Goal: Task Accomplishment & Management: Manage account settings

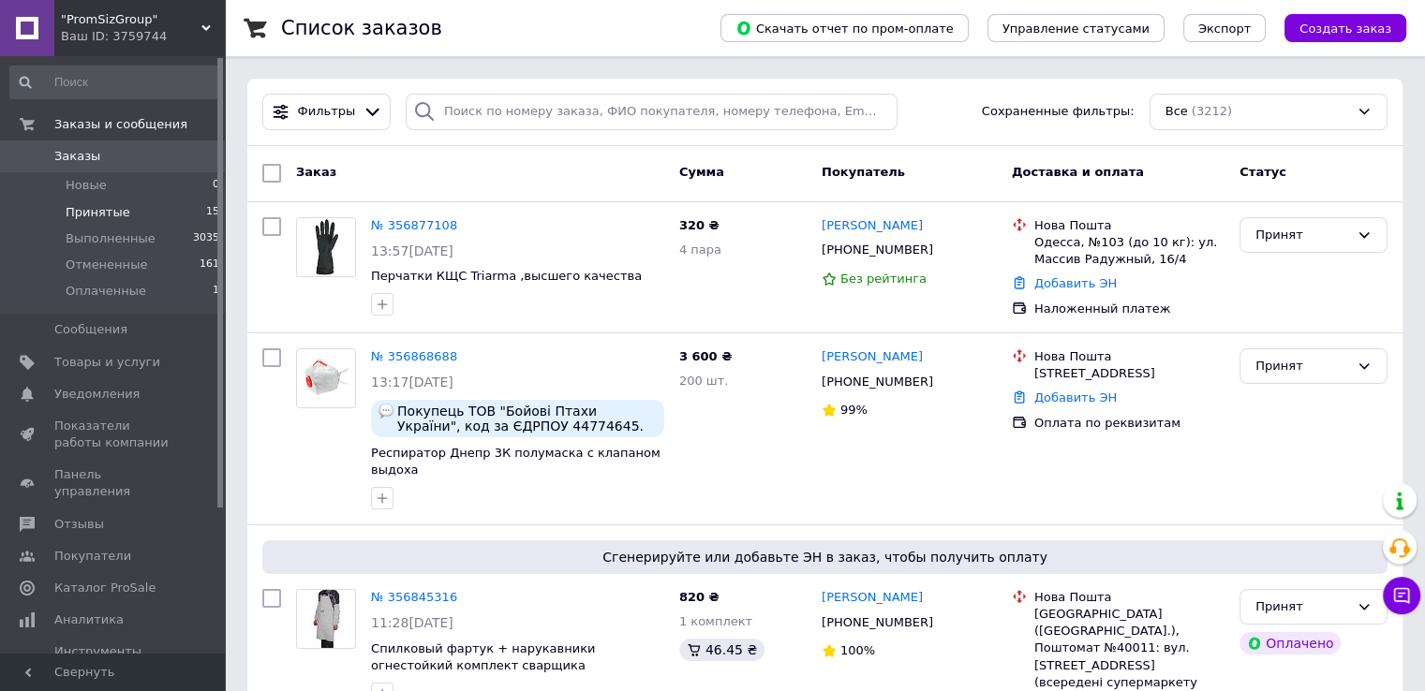
click at [84, 205] on span "Принятые" at bounding box center [98, 212] width 65 height 17
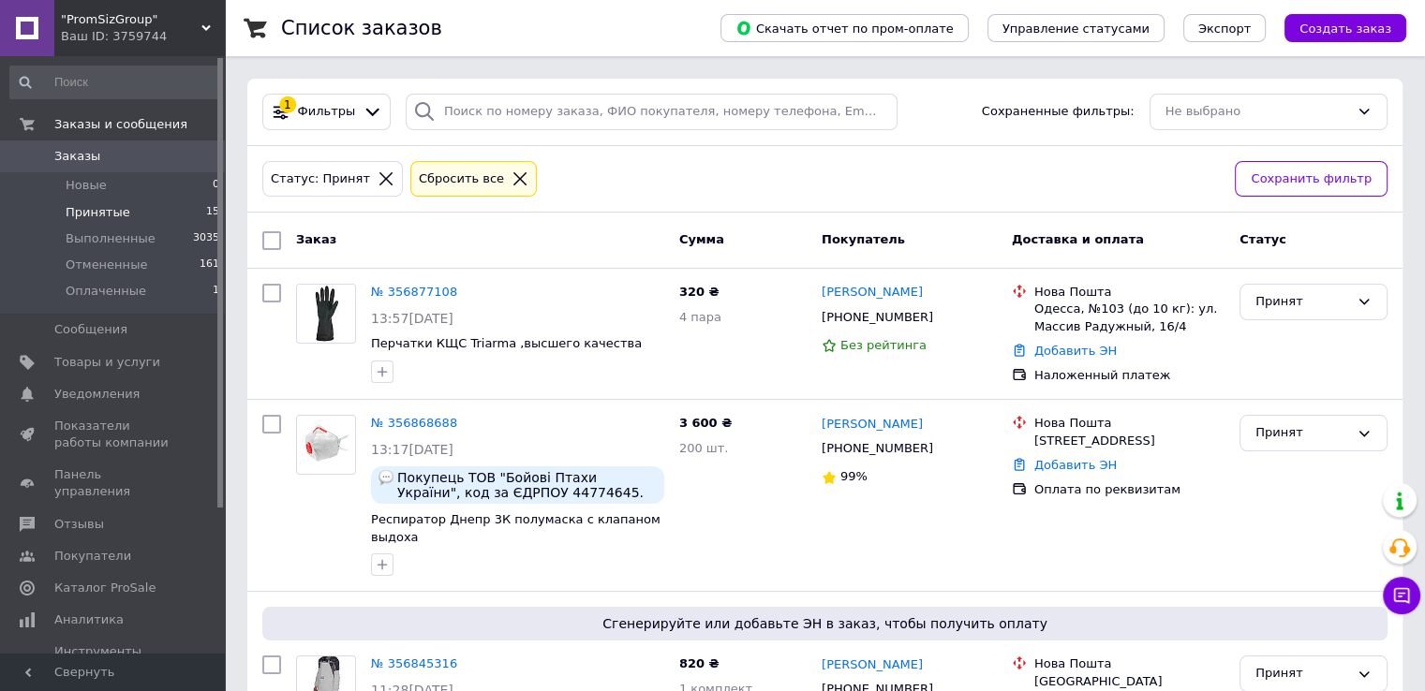
click at [95, 208] on span "Принятые" at bounding box center [98, 212] width 65 height 17
click at [430, 422] on link "№ 356868688" at bounding box center [414, 423] width 86 height 14
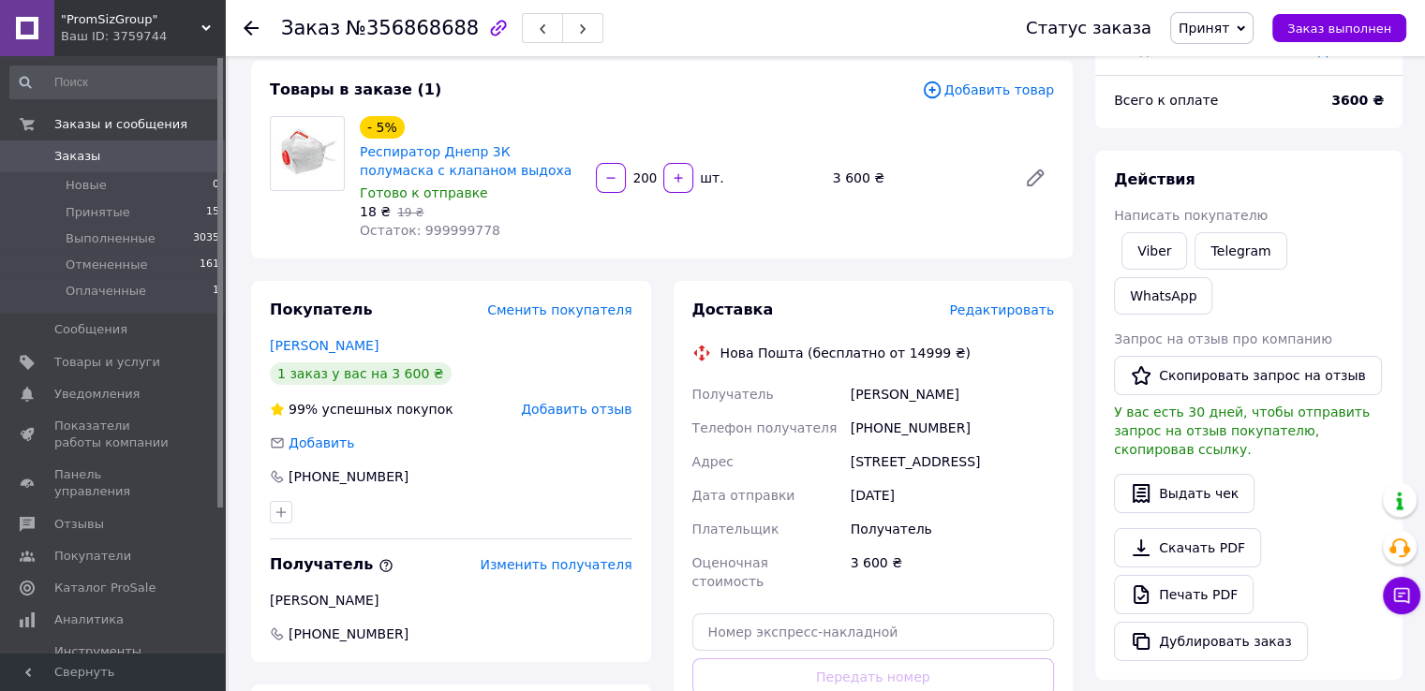
scroll to position [158, 0]
click at [111, 209] on span "Принятые" at bounding box center [98, 212] width 65 height 17
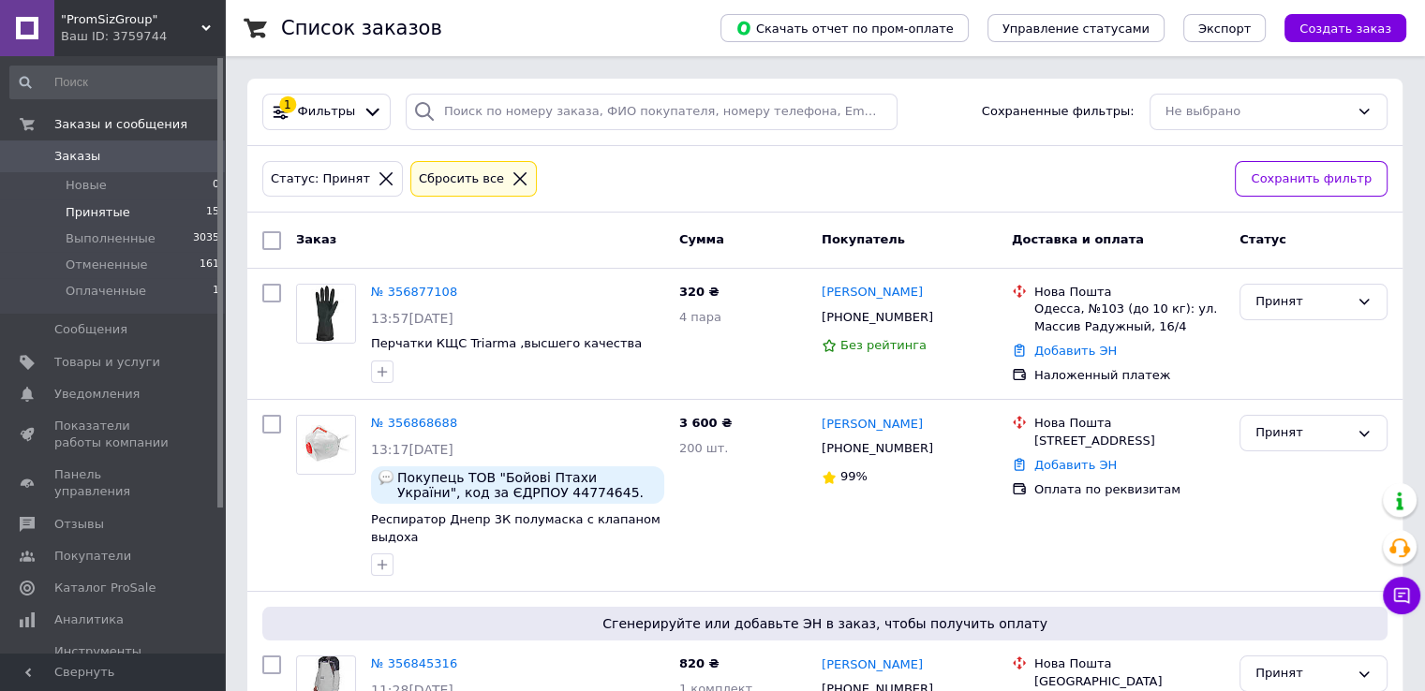
click at [103, 206] on span "Принятые" at bounding box center [98, 212] width 65 height 17
click at [404, 417] on link "№ 356868688" at bounding box center [414, 423] width 86 height 14
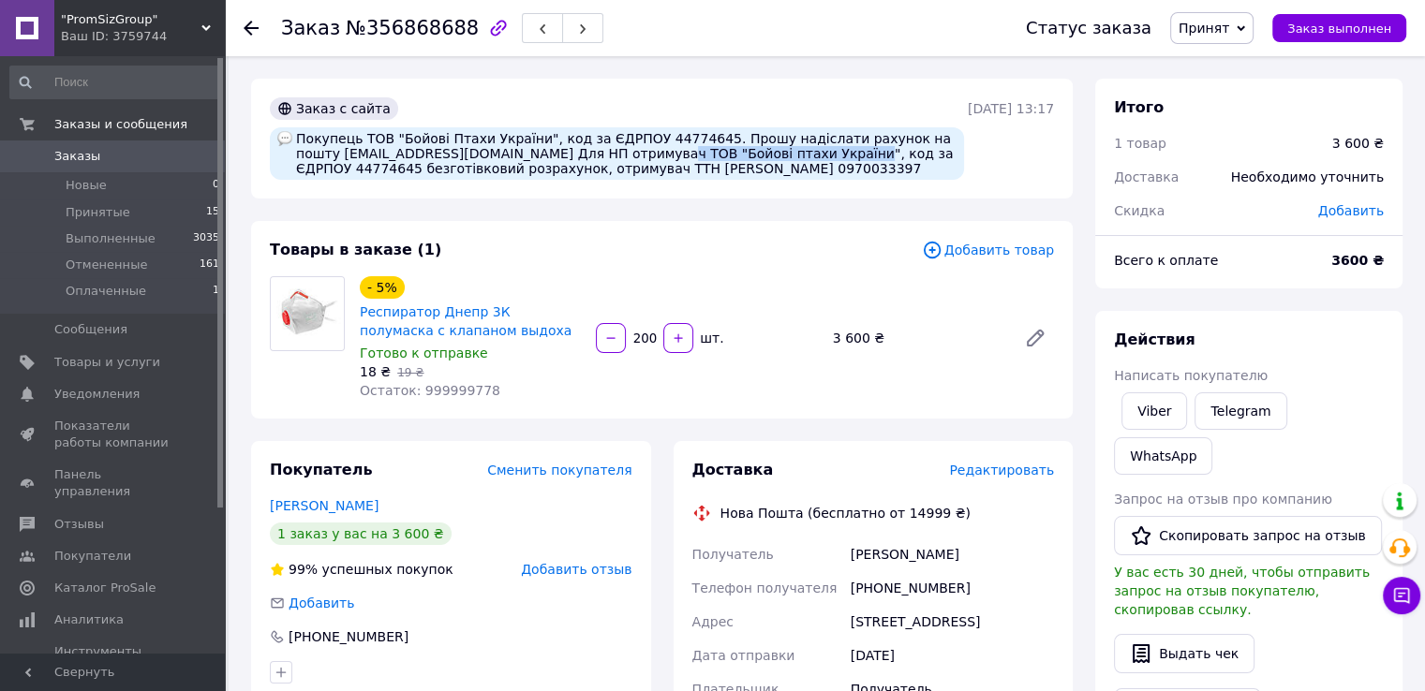
drag, startPoint x: 761, startPoint y: 153, endPoint x: 593, endPoint y: 153, distance: 167.7
click at [593, 153] on div "Покупець ТОВ "Бойові Птахи України", код за ЄДРПОУ 44774645. Прошу надіслати ра…" at bounding box center [617, 153] width 694 height 52
copy div "ТОВ "Бойові птахи України""
click at [71, 209] on span "Принятые" at bounding box center [98, 212] width 65 height 17
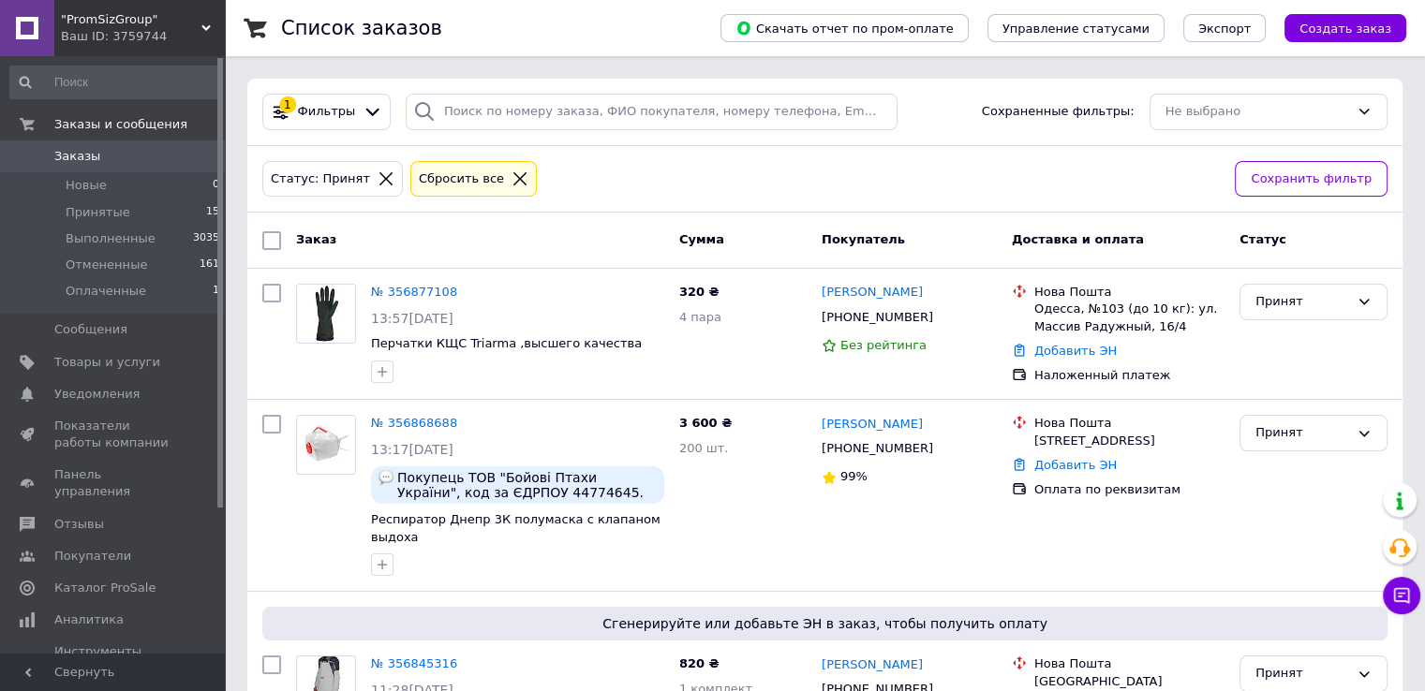
click at [203, 16] on div ""PromSizGroup" Ваш ID: 3759744" at bounding box center [139, 28] width 170 height 56
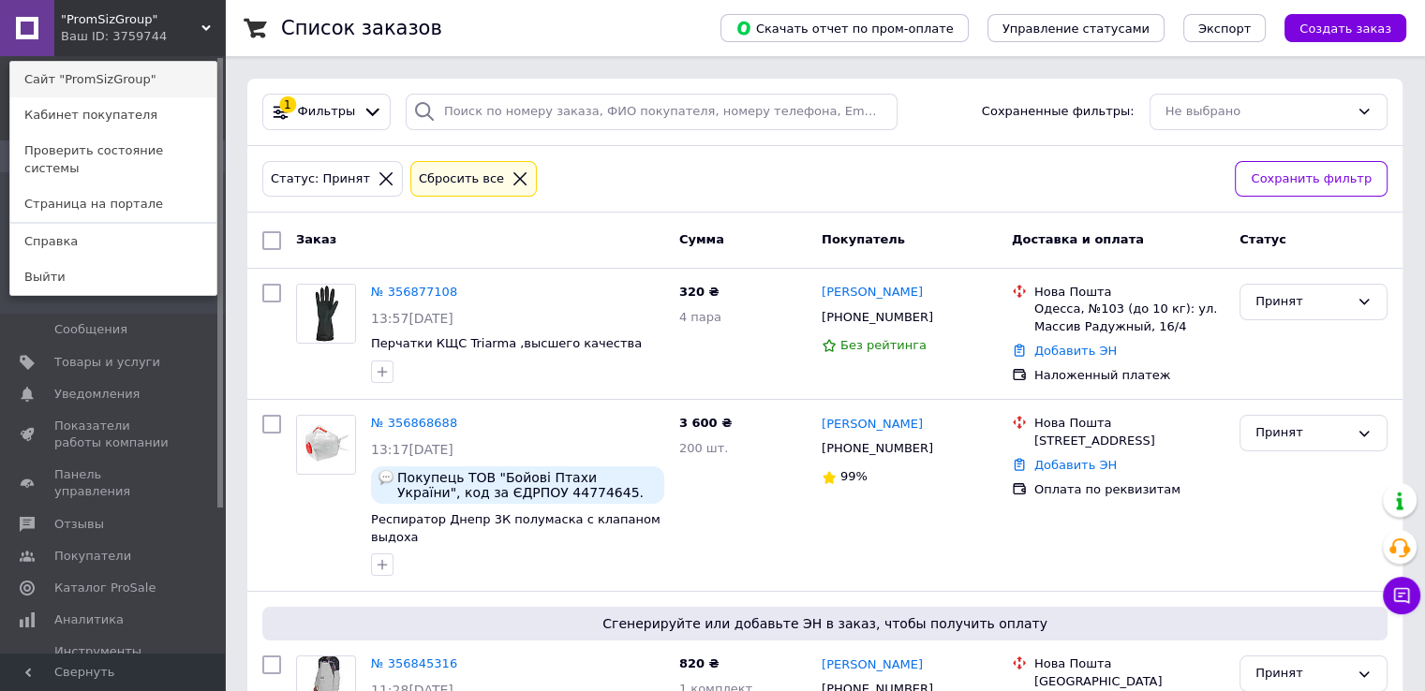
click at [110, 73] on link "Сайт "PromSizGroup"" at bounding box center [113, 80] width 206 height 36
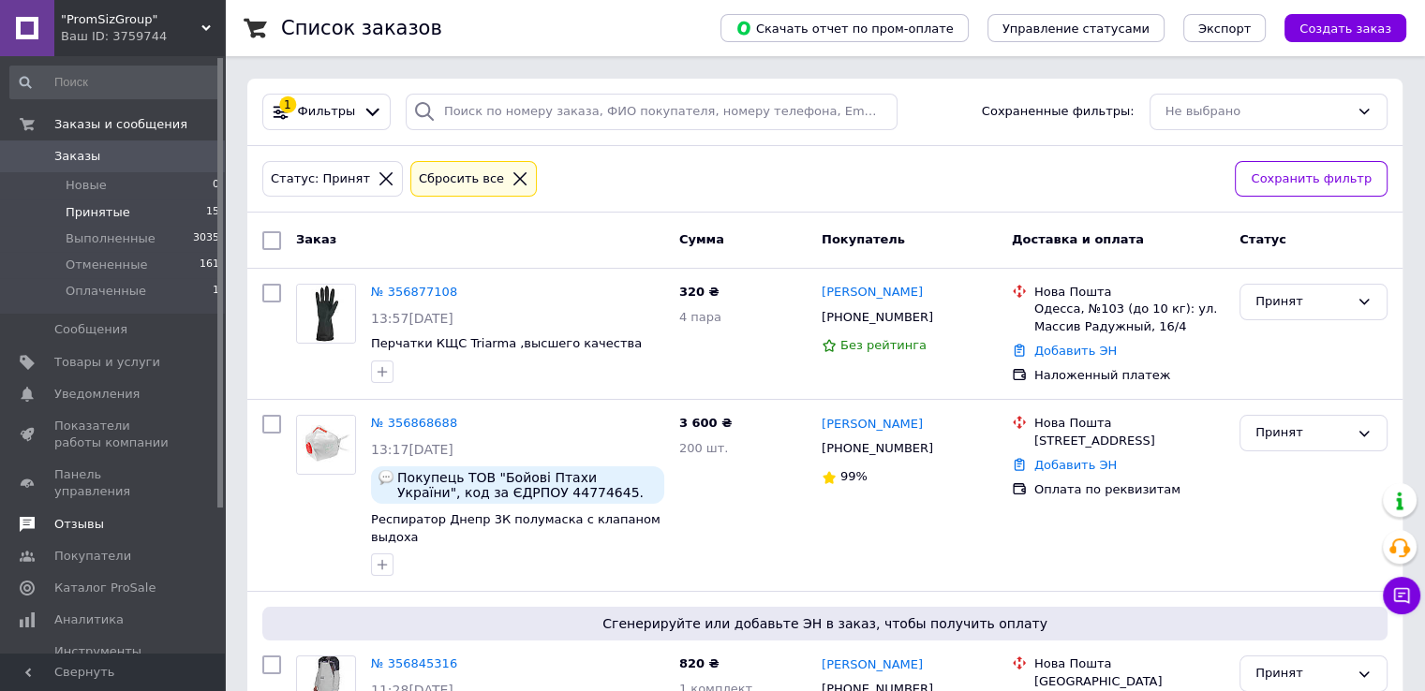
click at [94, 516] on span "Отзывы" at bounding box center [79, 524] width 50 height 17
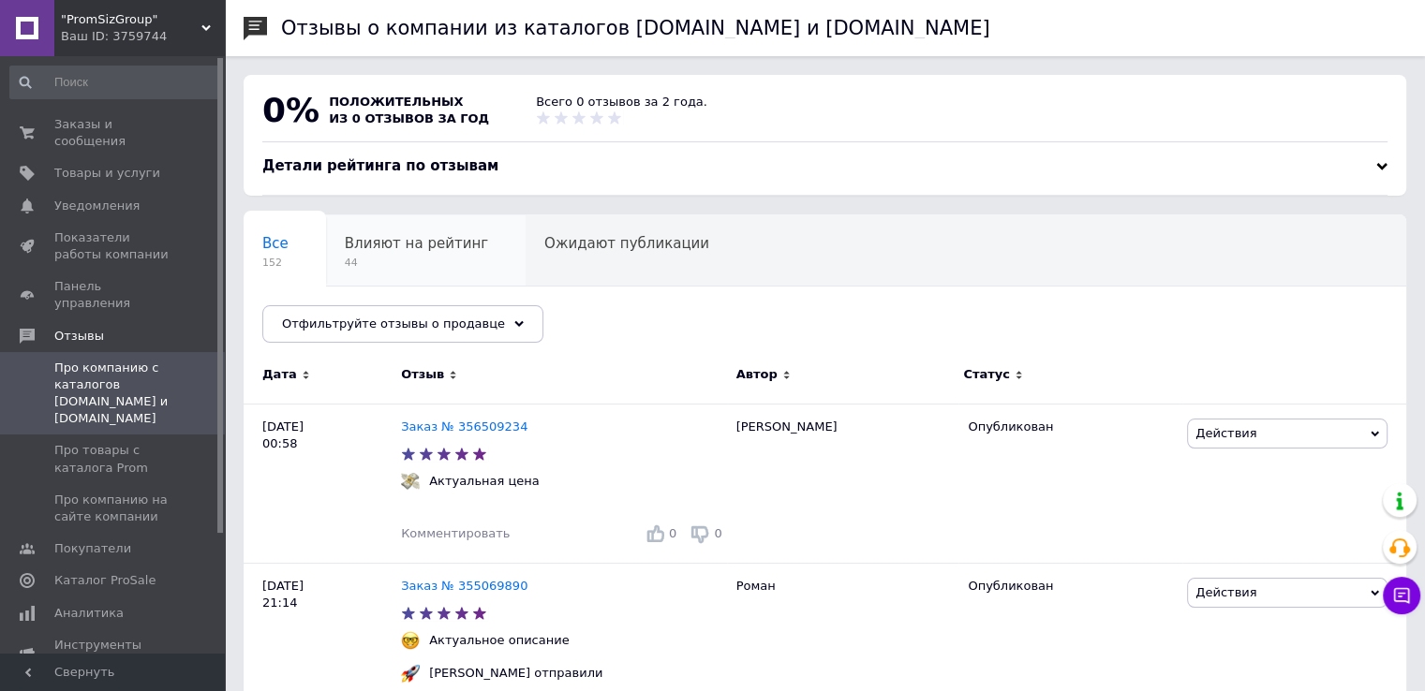
click at [403, 254] on div "Влияют на рейтинг 44" at bounding box center [426, 250] width 200 height 71
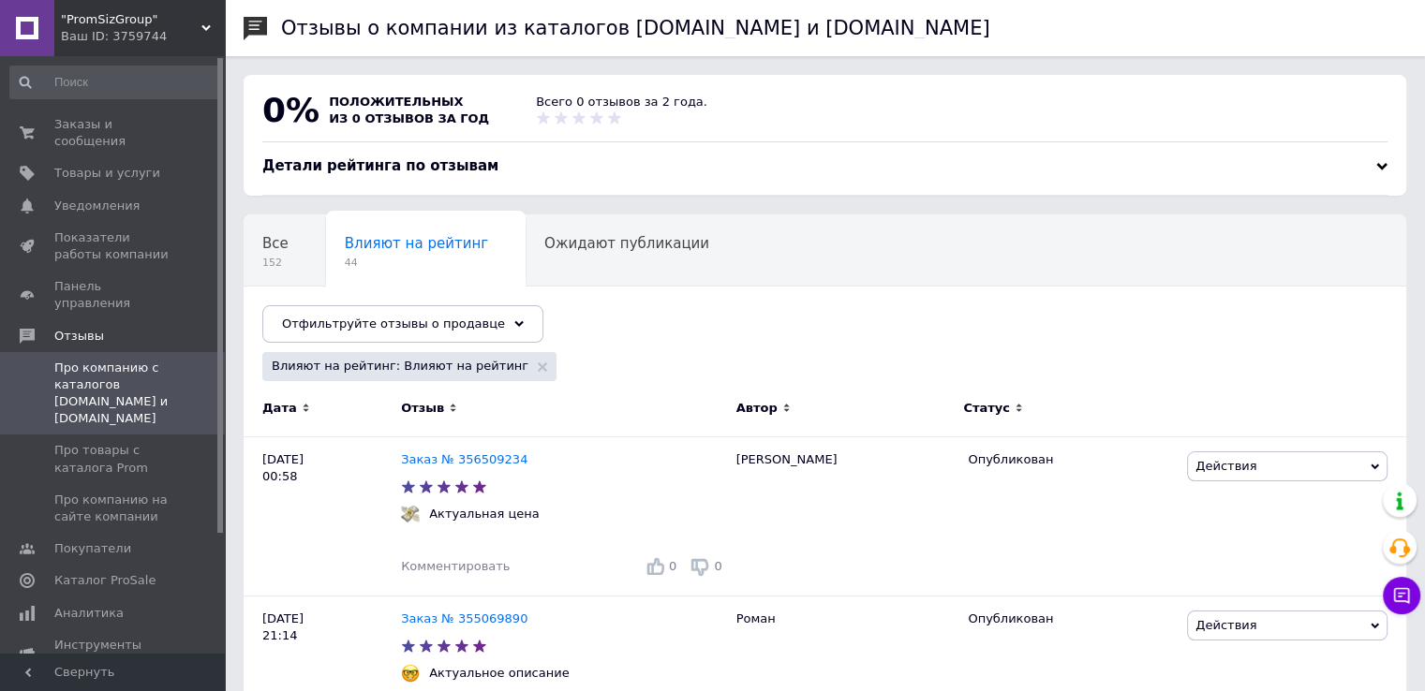
click at [1385, 166] on div at bounding box center [1381, 166] width 11 height 11
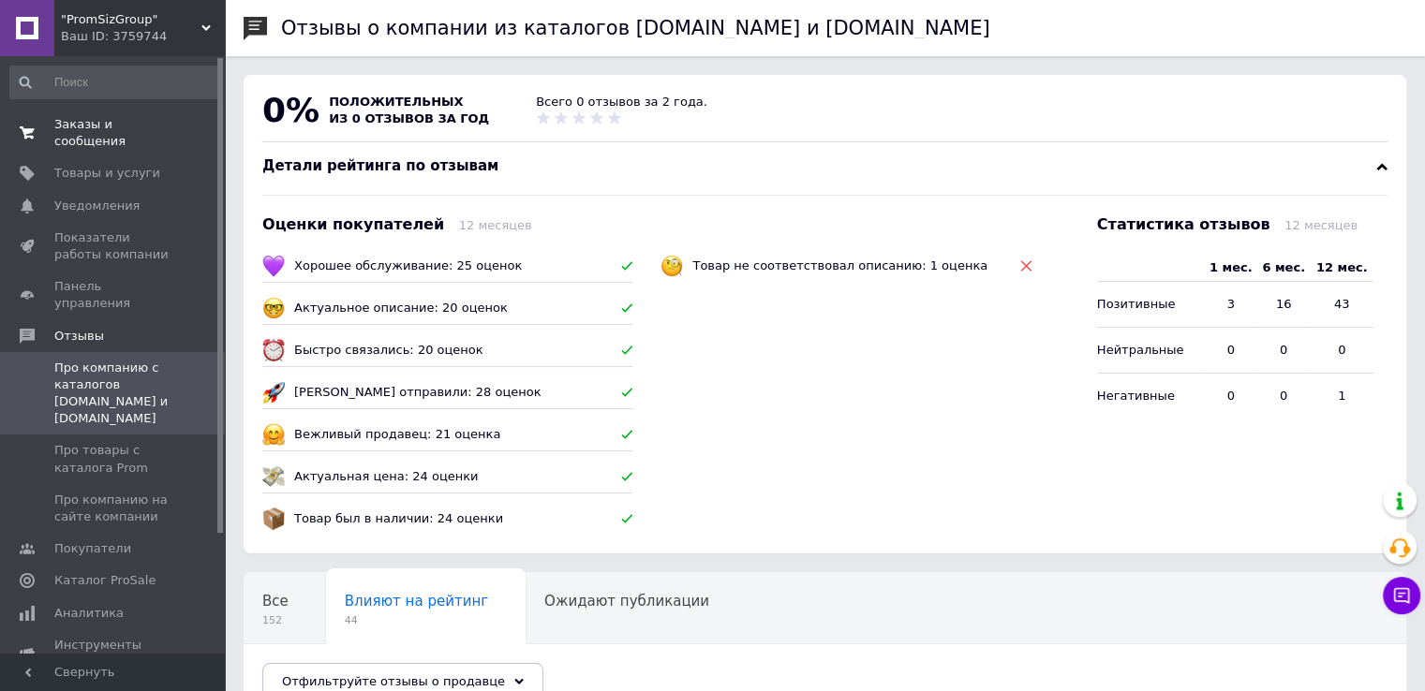
click at [133, 116] on span "Заказы и сообщения" at bounding box center [113, 133] width 119 height 34
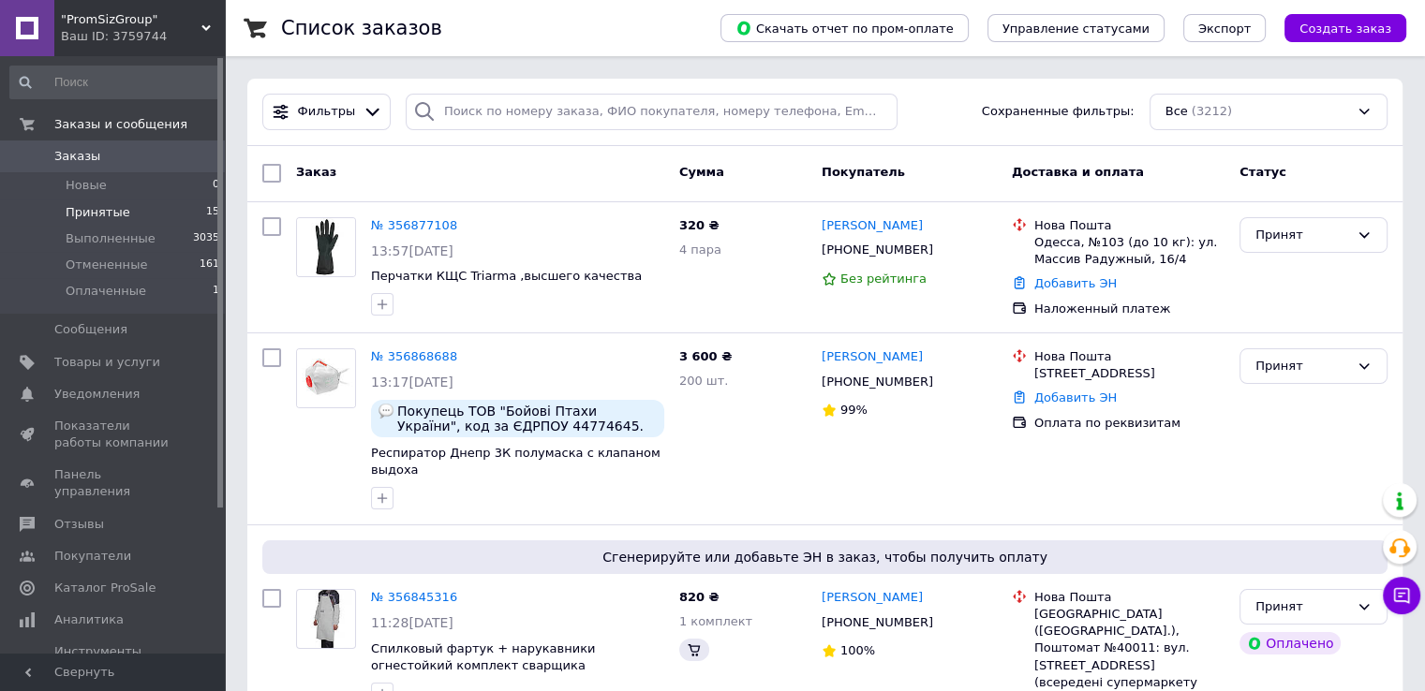
click at [87, 214] on span "Принятые" at bounding box center [98, 212] width 65 height 17
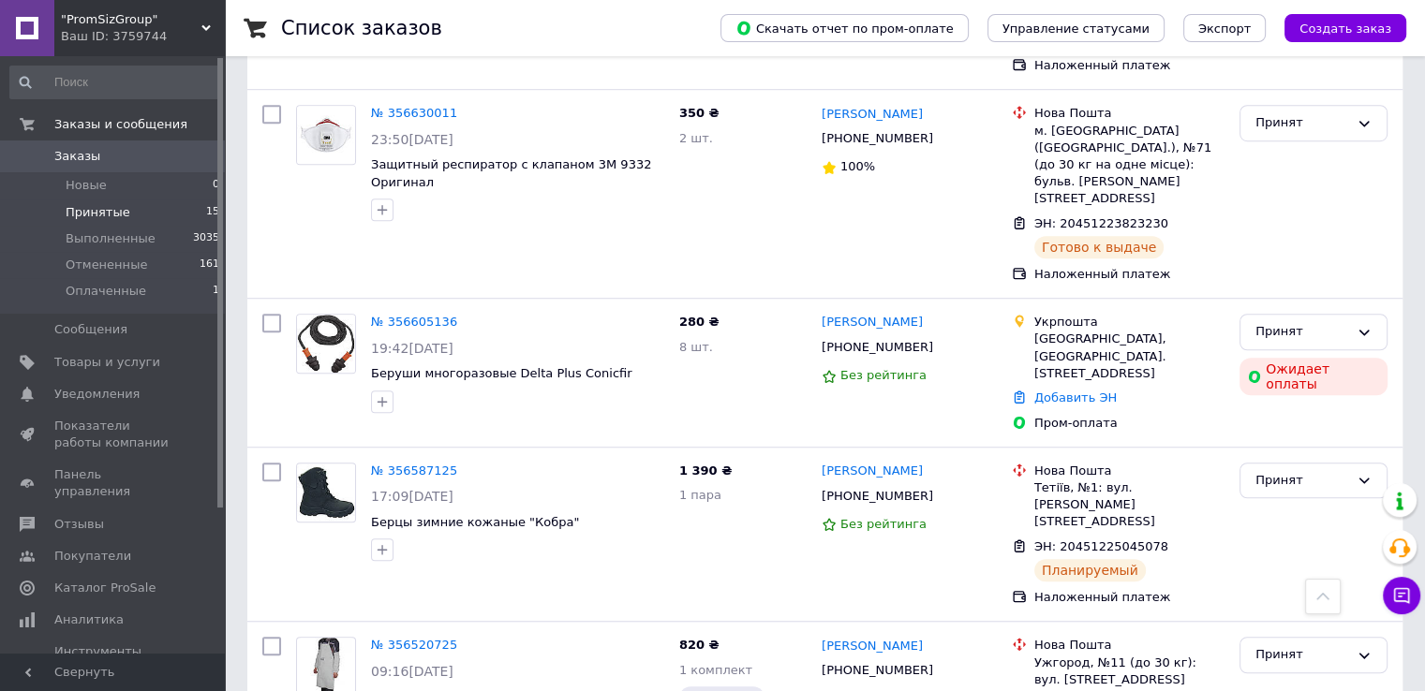
scroll to position [1312, 0]
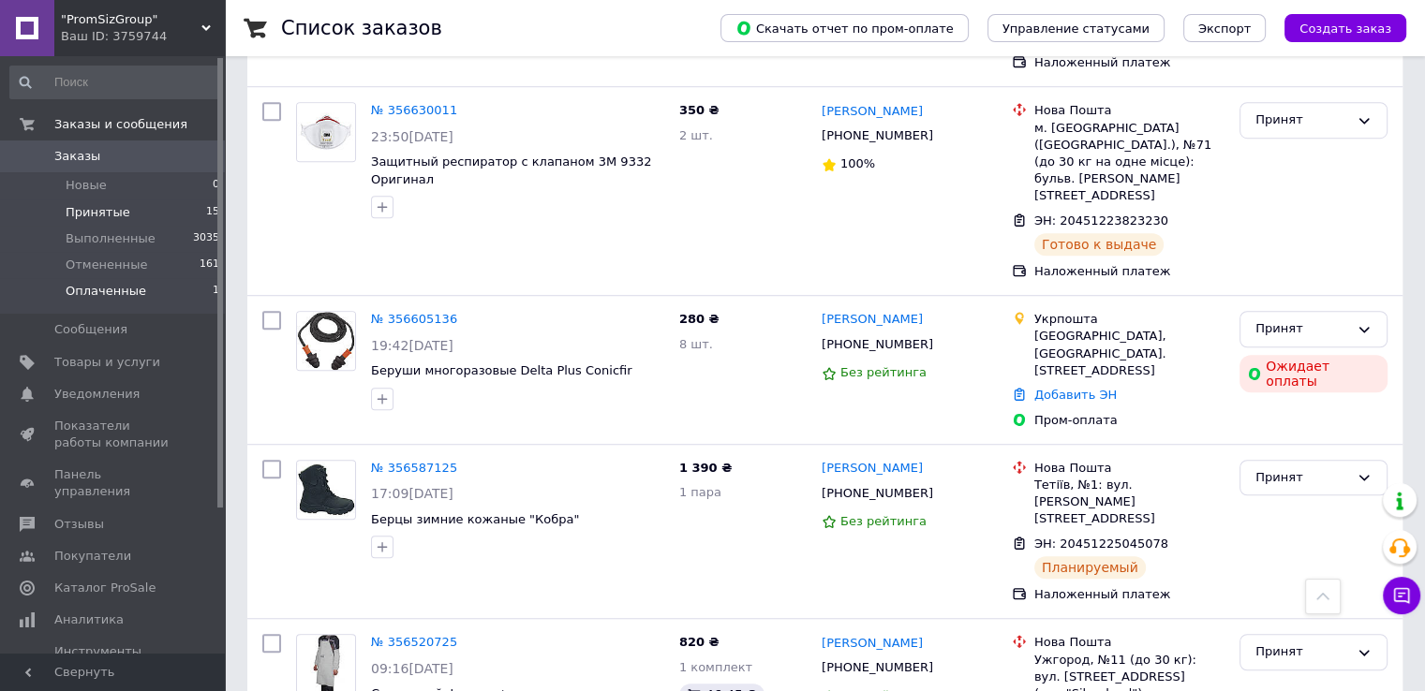
click at [96, 295] on span "Оплаченные" at bounding box center [106, 291] width 81 height 17
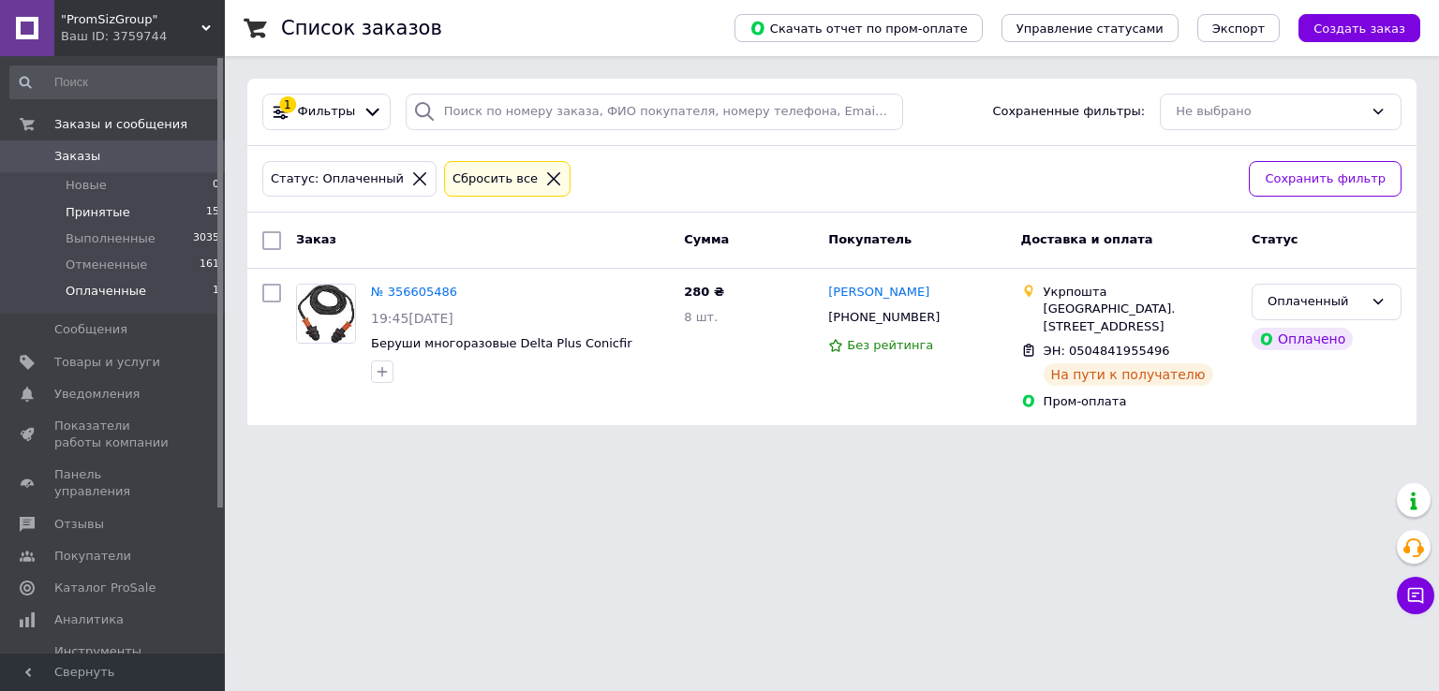
click at [110, 210] on span "Принятые" at bounding box center [98, 212] width 65 height 17
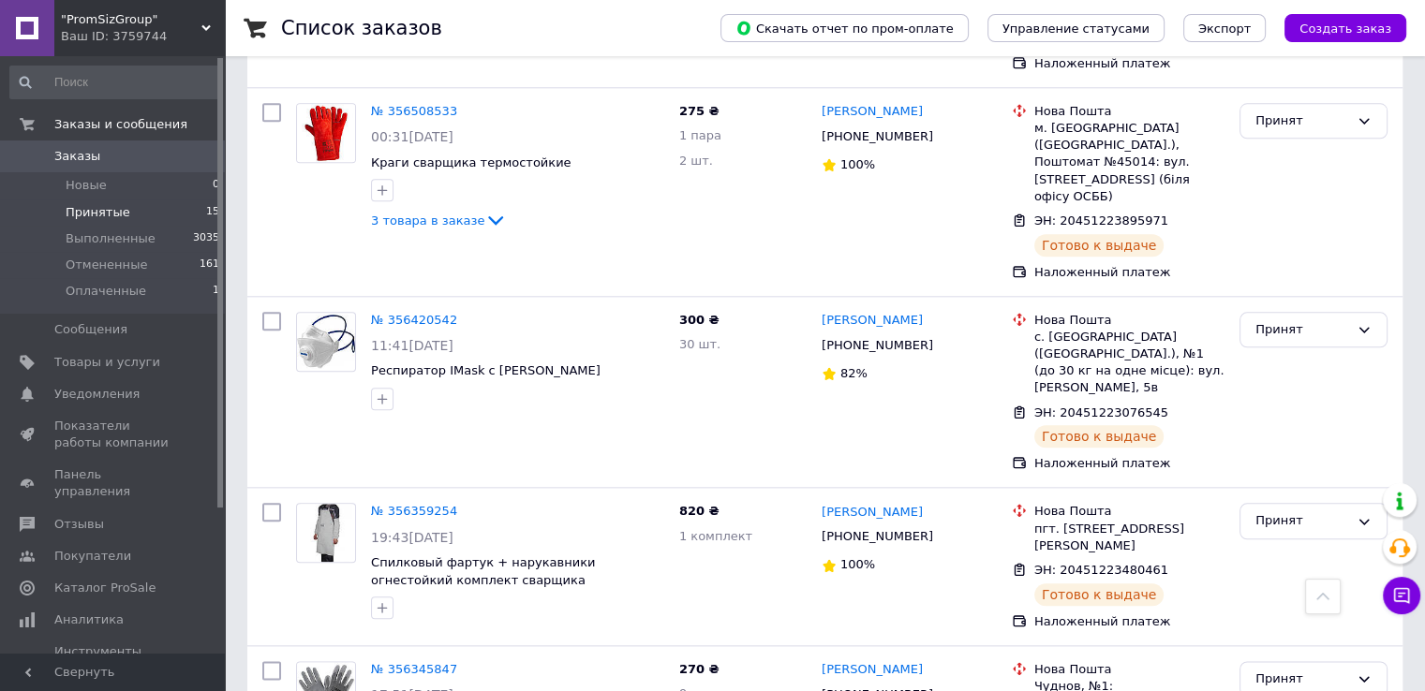
scroll to position [2043, 0]
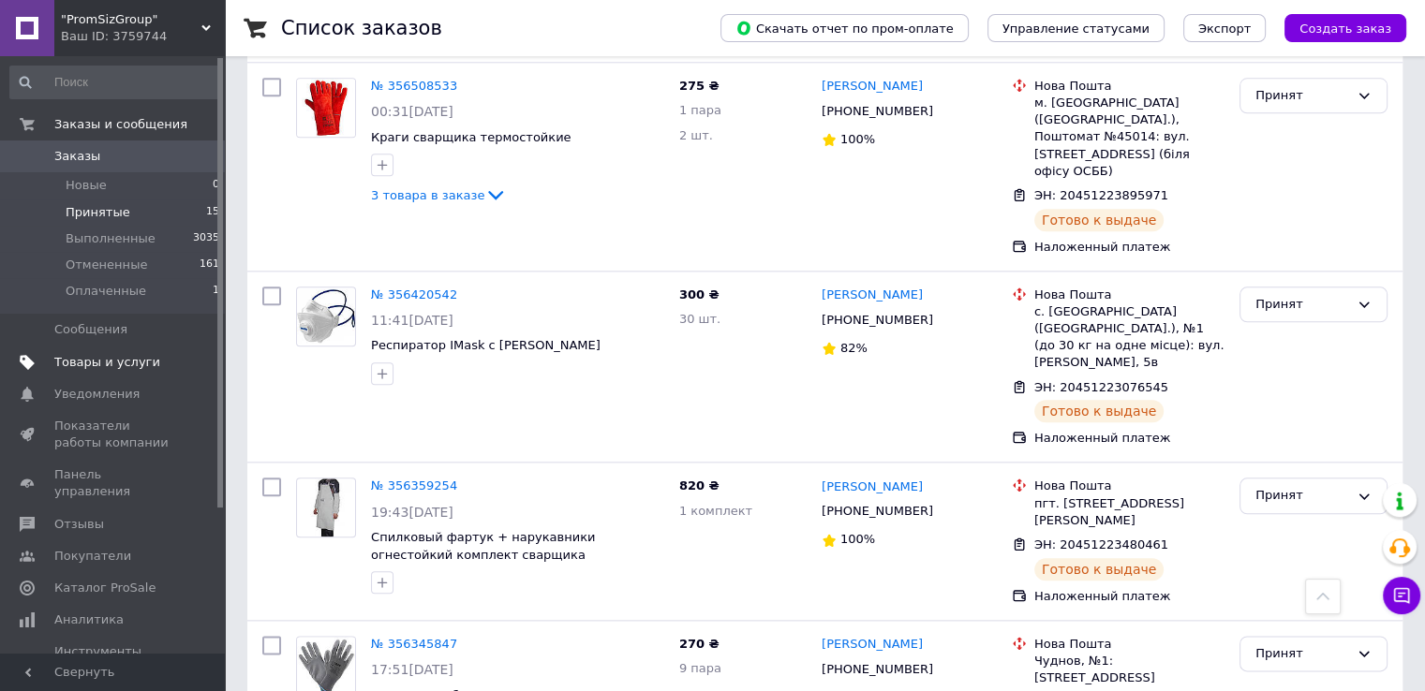
click at [138, 368] on span "Товары и услуги" at bounding box center [107, 362] width 106 height 17
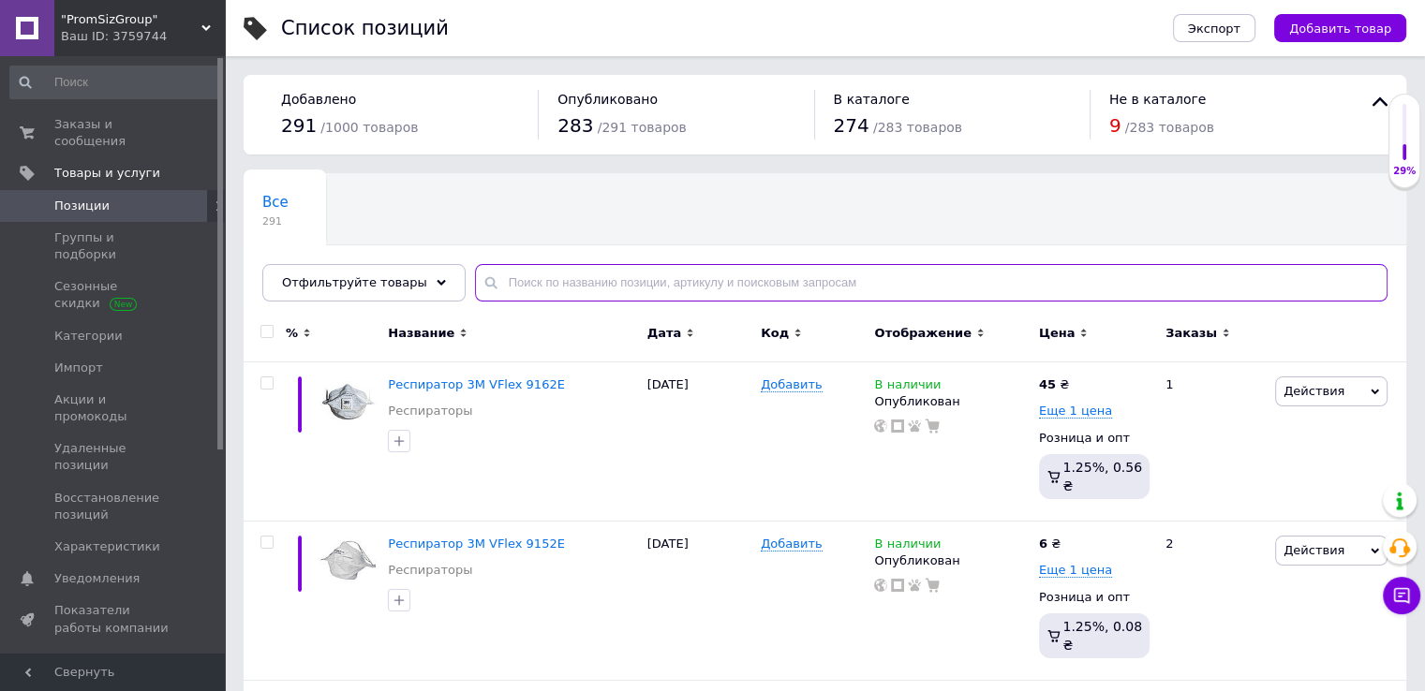
click at [549, 287] on input "text" at bounding box center [931, 282] width 912 height 37
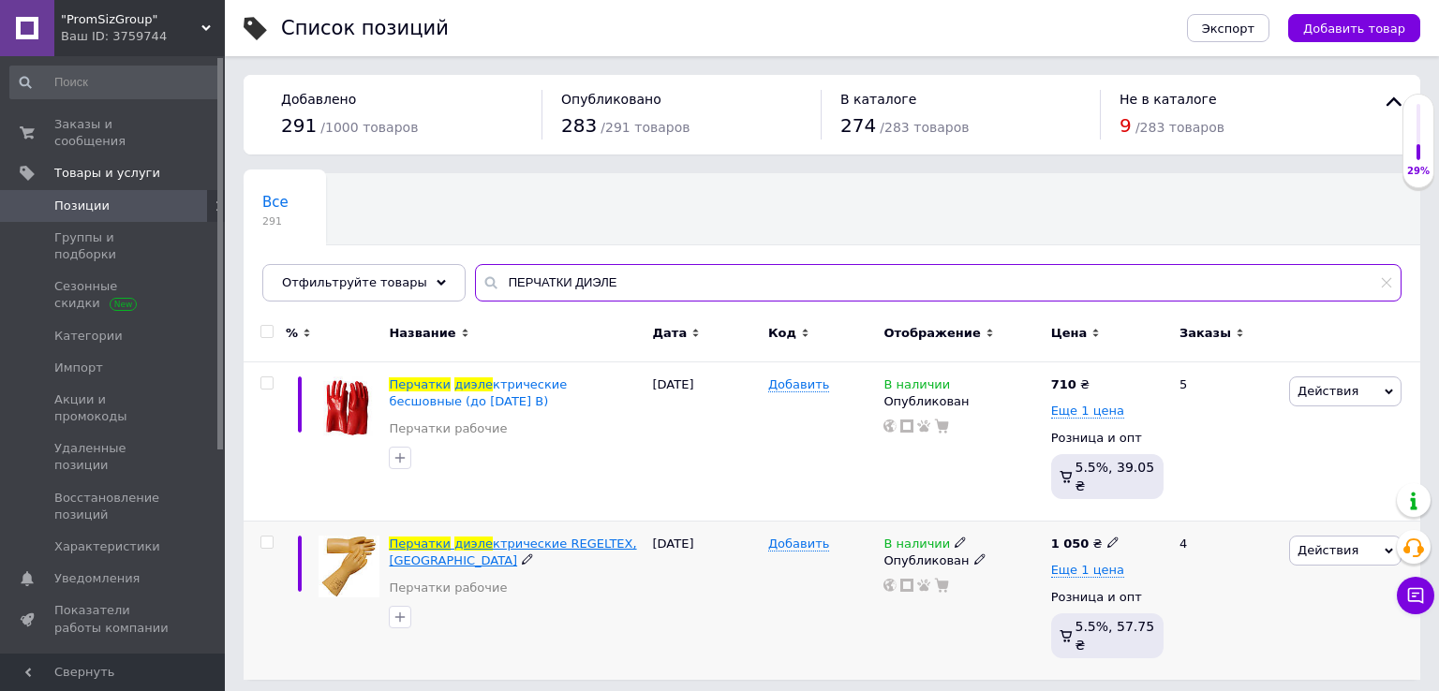
type input "ПЕРЧАТКИ ДИЭЛЕ"
click at [482, 537] on span "ктрические REGELTEX, [GEOGRAPHIC_DATA]" at bounding box center [512, 552] width 247 height 31
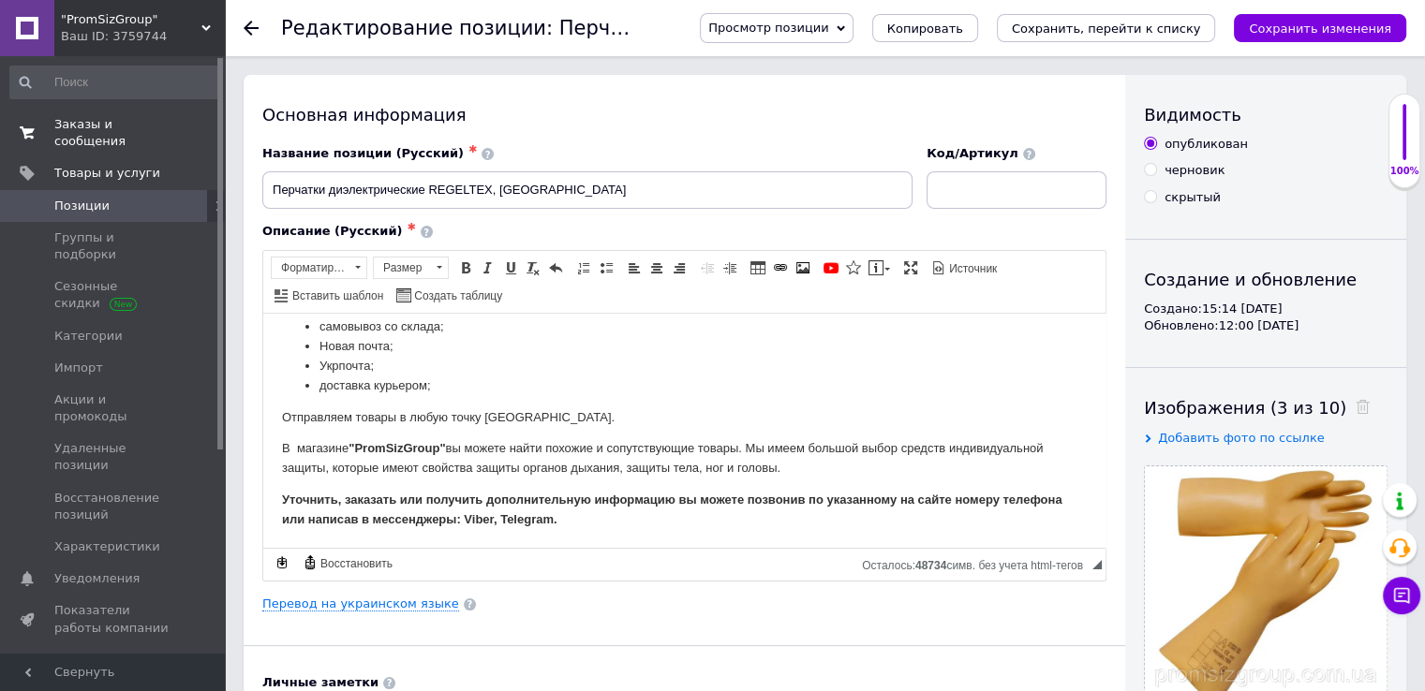
click at [105, 129] on span "Заказы и сообщения" at bounding box center [113, 133] width 119 height 34
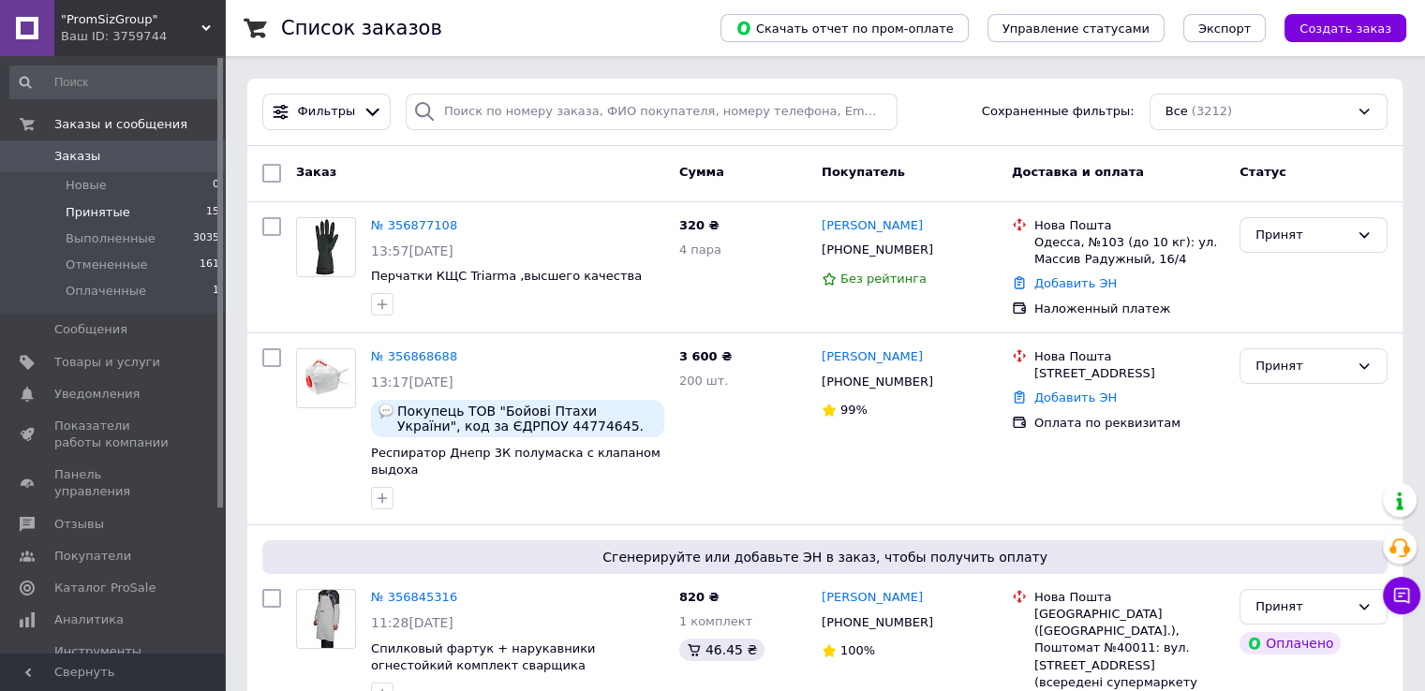
click at [93, 220] on span "Принятые" at bounding box center [98, 212] width 65 height 17
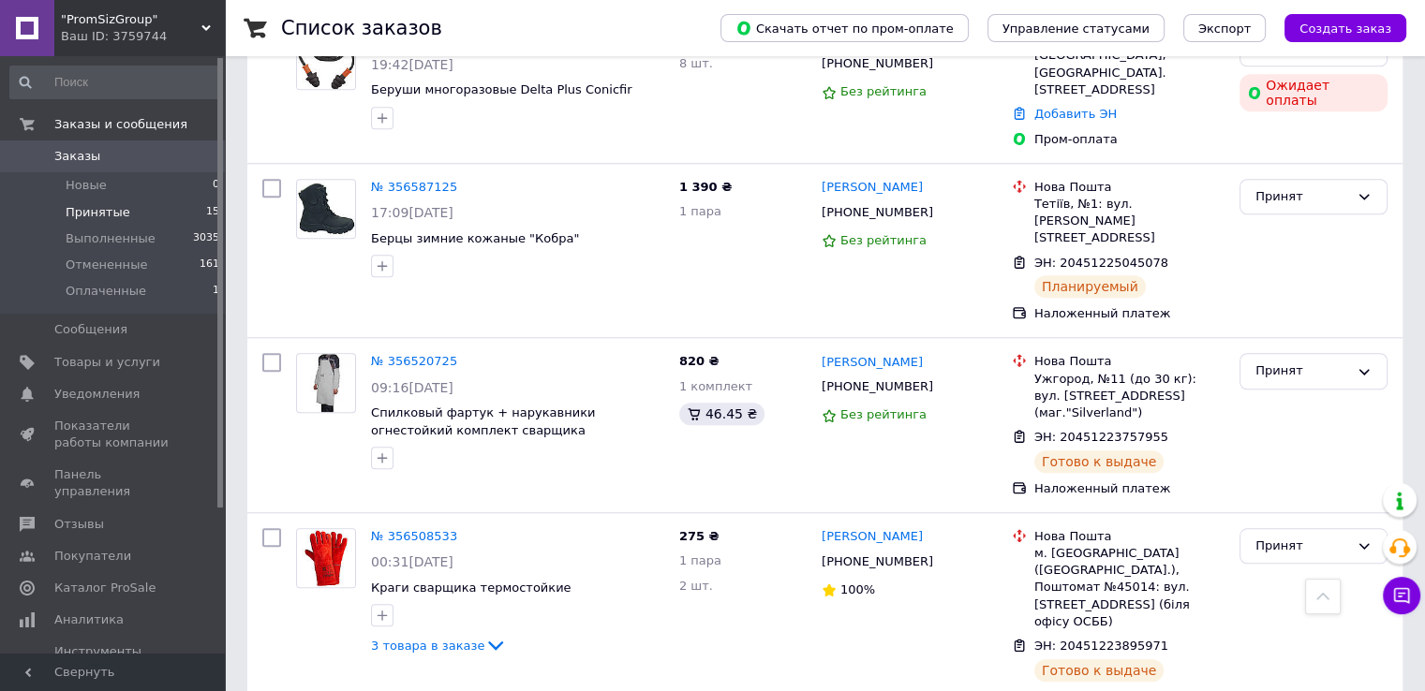
scroll to position [2043, 0]
